Goal: Navigation & Orientation: Find specific page/section

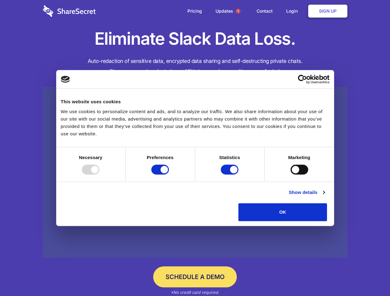
click at [99, 175] on div at bounding box center [91, 170] width 18 height 10
click at [169, 175] on input "Preferences" at bounding box center [160, 170] width 18 height 10
checkbox input "false"
click at [230, 175] on input "Statistics" at bounding box center [230, 170] width 18 height 10
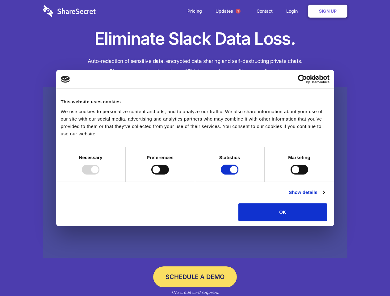
checkbox input "false"
click at [291, 175] on input "Marketing" at bounding box center [300, 170] width 18 height 10
checkbox input "true"
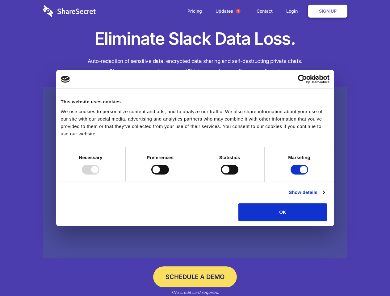
click at [324, 196] on link "Show details" at bounding box center [307, 192] width 36 height 7
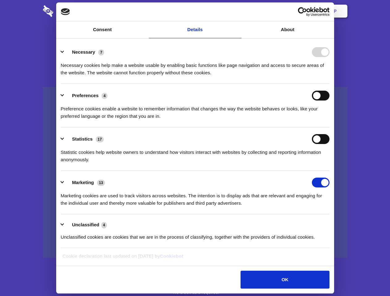
click at [329, 120] on div "Preferences 4 Preference cookies enable a website to remember information that …" at bounding box center [195, 105] width 269 height 29
click at [238, 11] on span "1" at bounding box center [238, 11] width 5 height 5
